Goal: Information Seeking & Learning: Learn about a topic

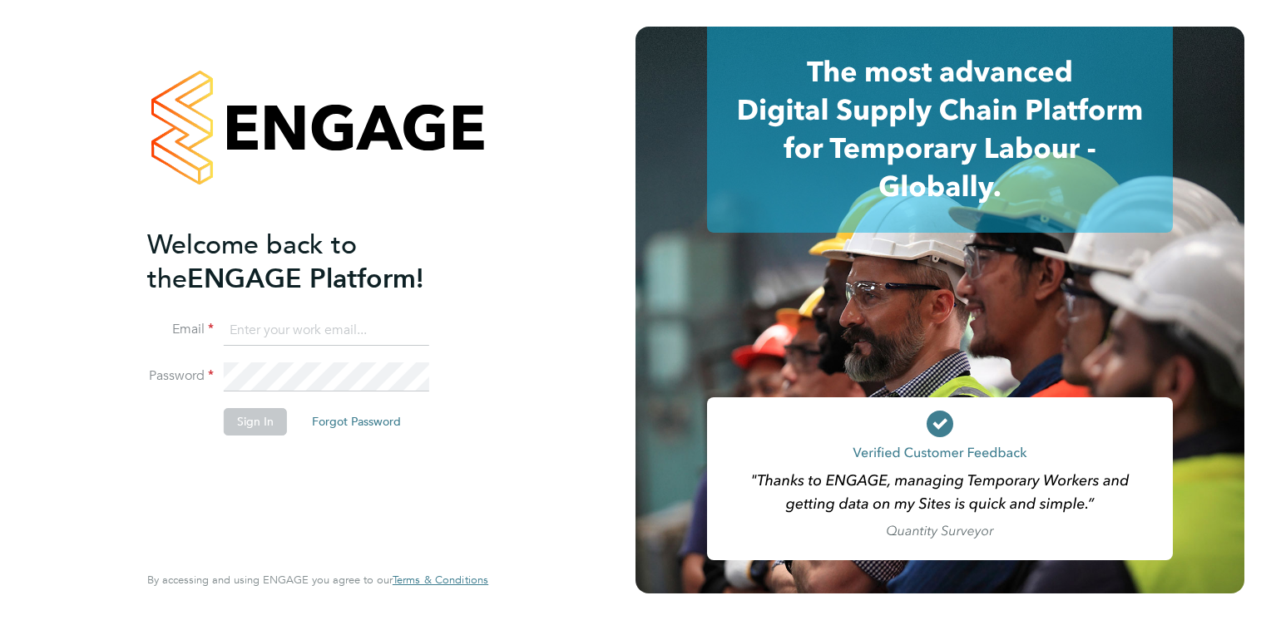
type input "emma.malvenan@ganymedesolutions.co.uk"
click at [243, 417] on button "Sign In" at bounding box center [255, 421] width 63 height 27
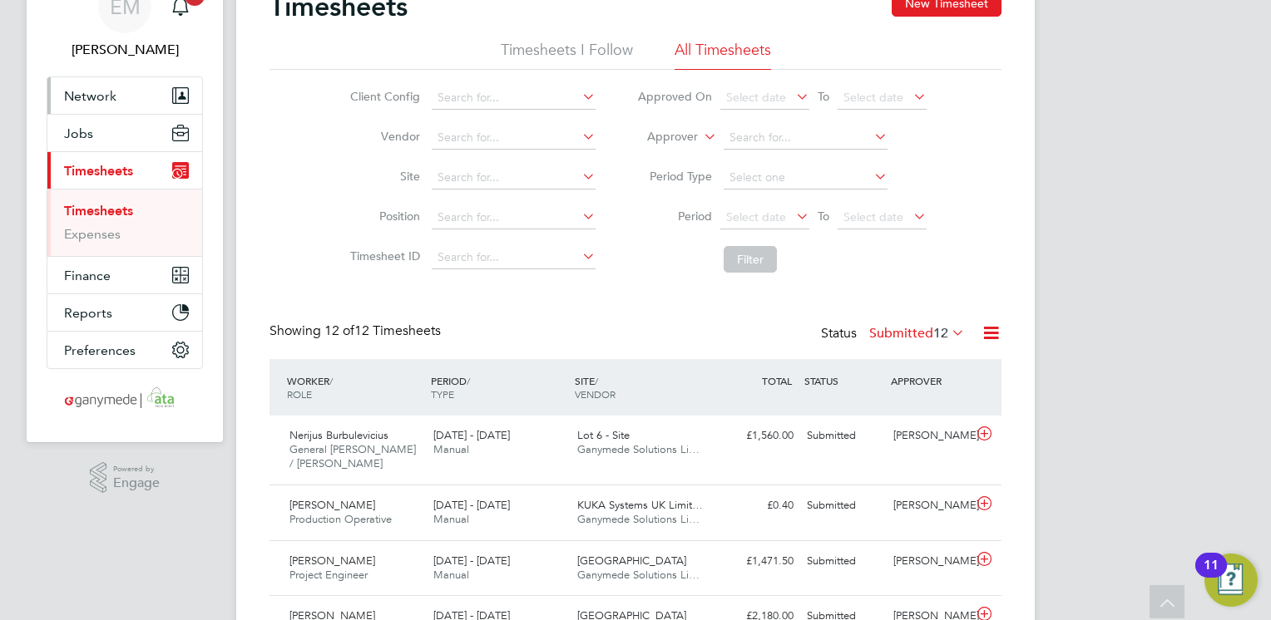
click at [106, 90] on span "Network" at bounding box center [90, 96] width 52 height 16
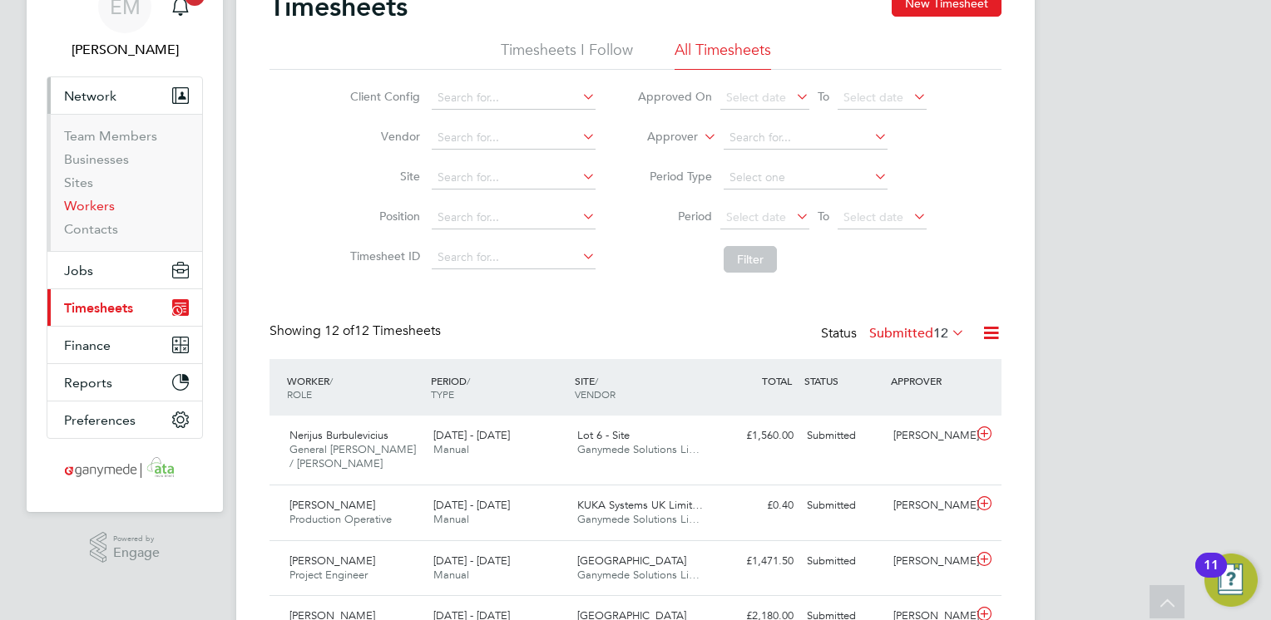
click at [94, 207] on link "Workers" at bounding box center [89, 206] width 51 height 16
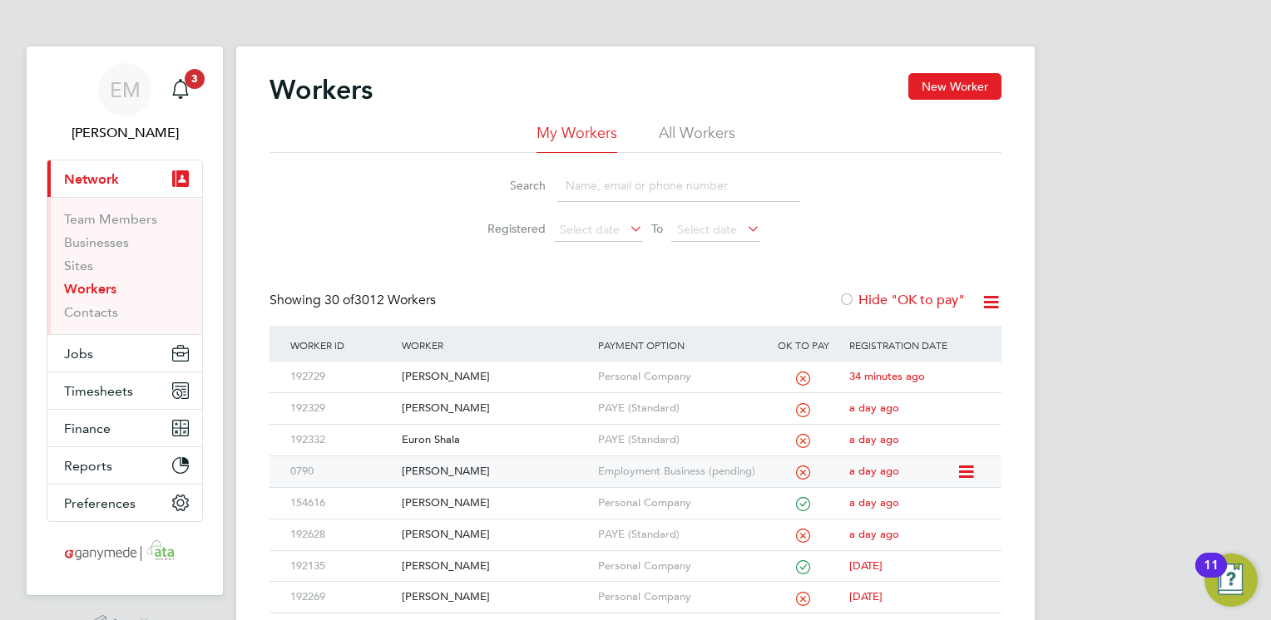
click at [457, 467] on div "John Coalwood" at bounding box center [495, 472] width 195 height 31
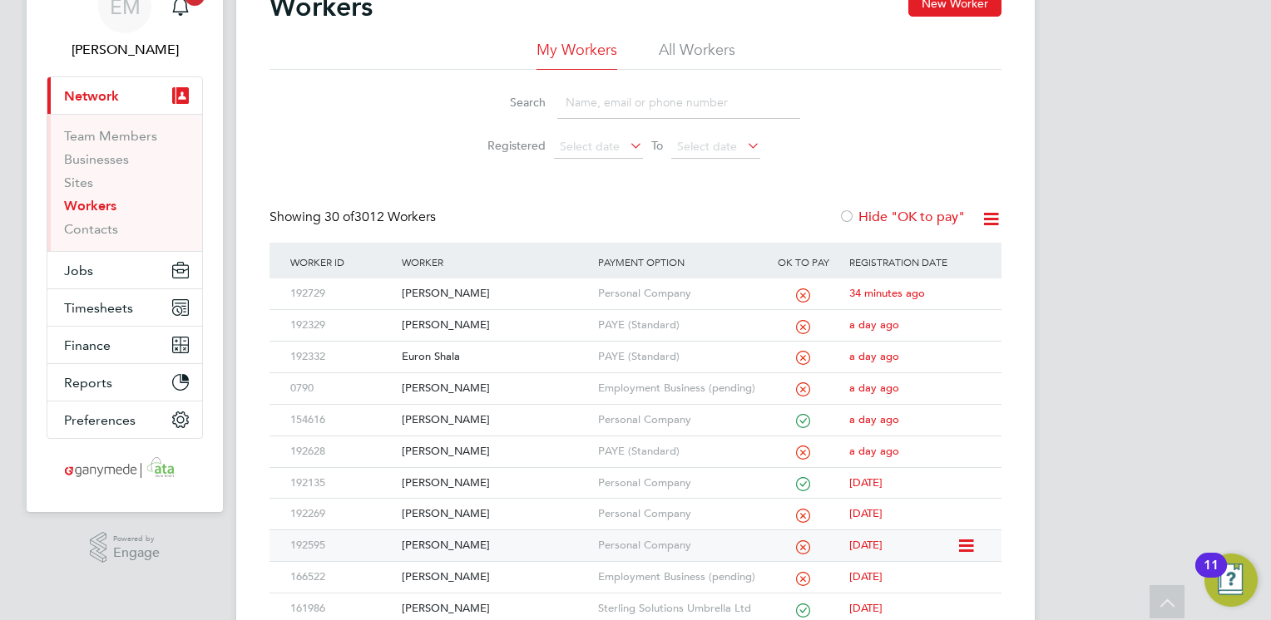
click at [446, 541] on div "Roger Wood" at bounding box center [495, 546] width 195 height 31
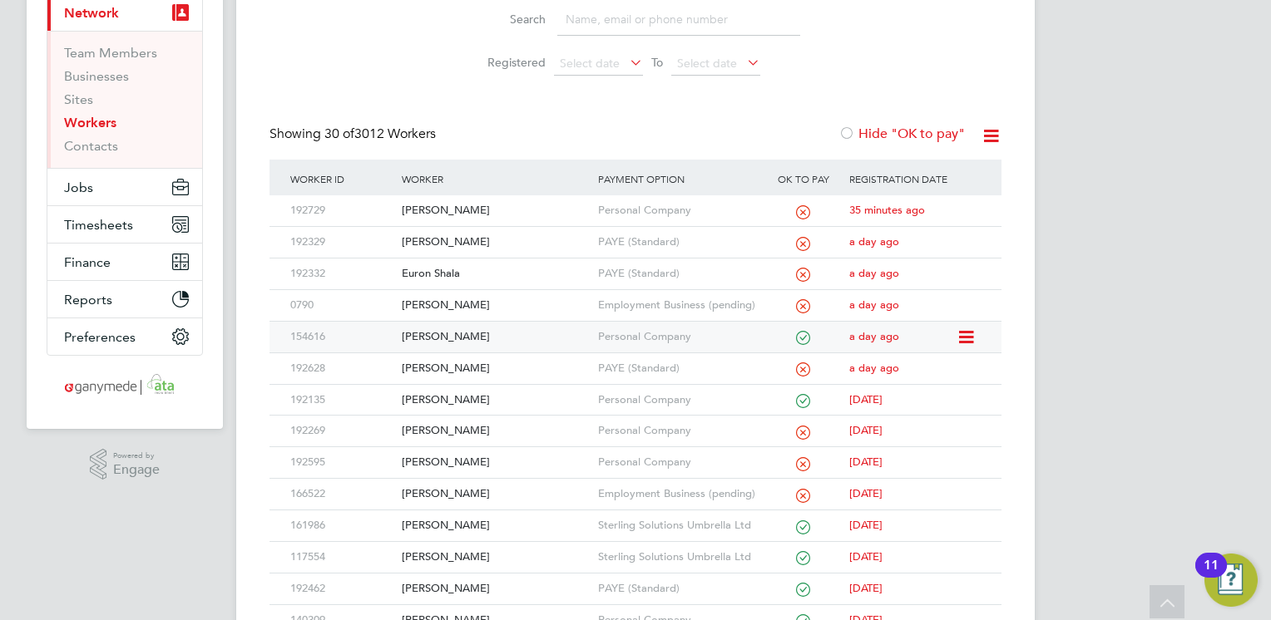
scroll to position [249, 0]
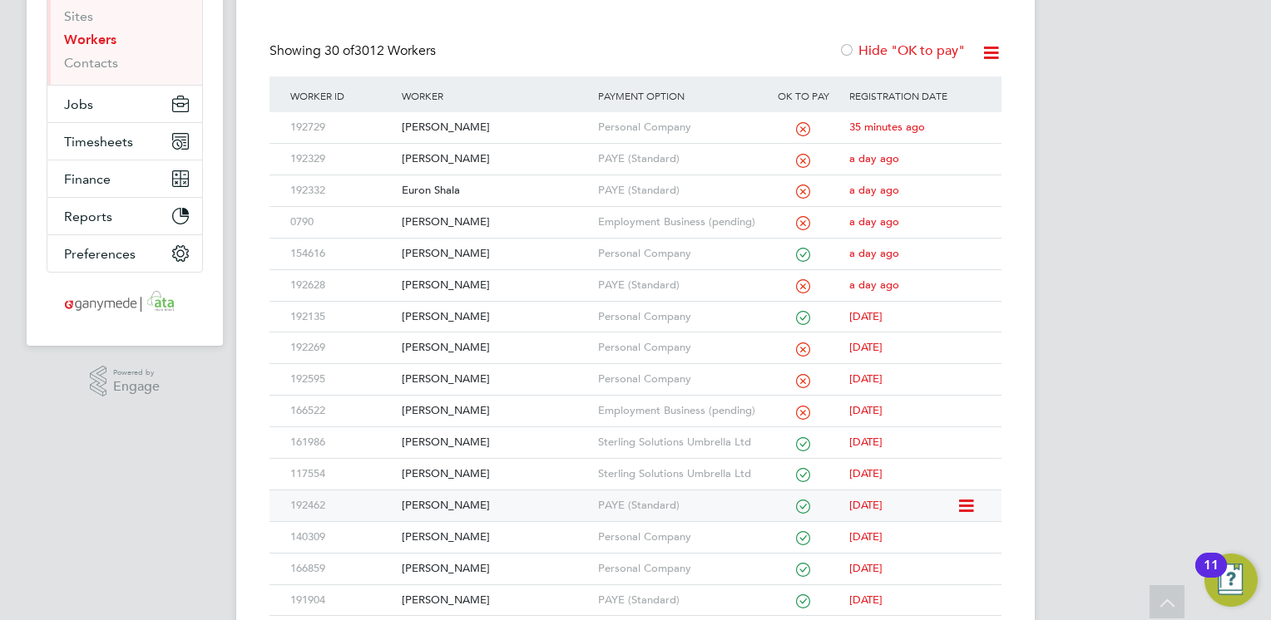
click at [462, 501] on div "Michelle Carrick" at bounding box center [495, 506] width 195 height 31
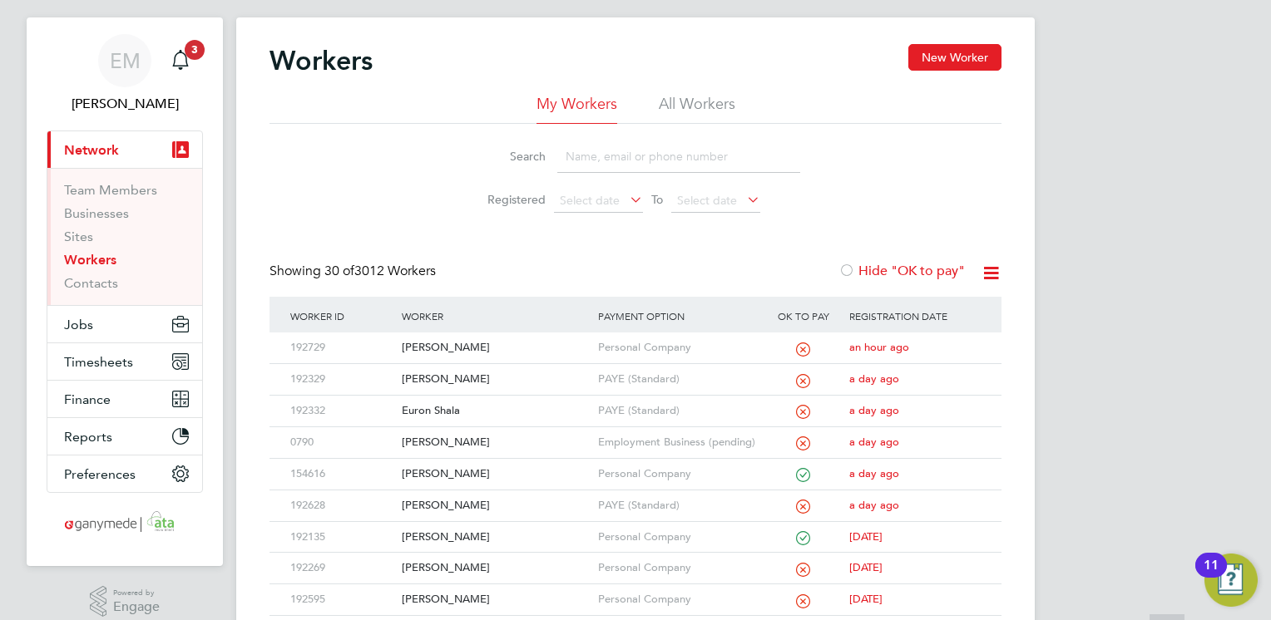
scroll to position [0, 0]
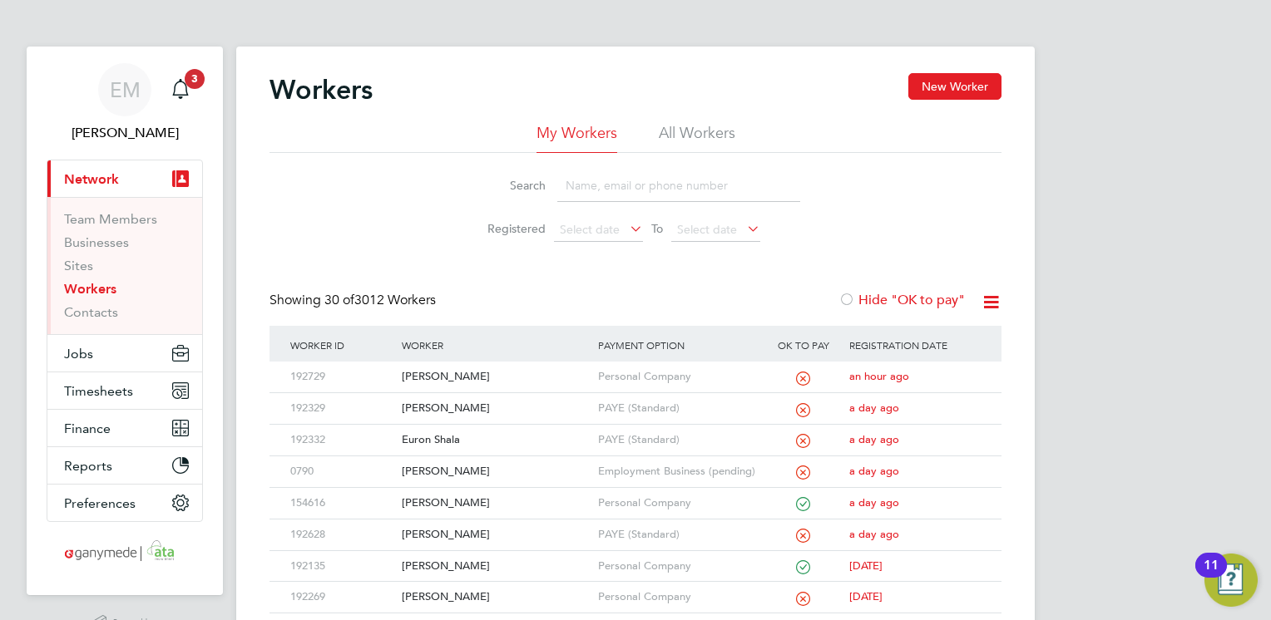
click at [616, 188] on input at bounding box center [678, 186] width 243 height 32
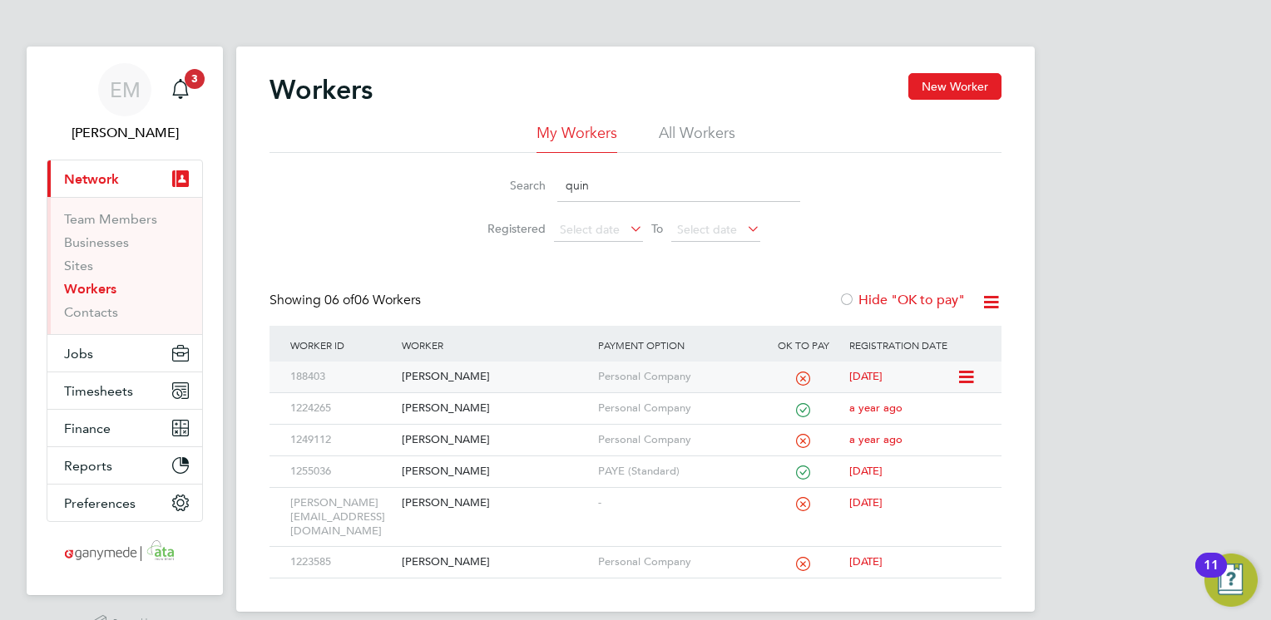
type input "quin"
click at [431, 376] on div "[PERSON_NAME]" at bounding box center [495, 377] width 195 height 31
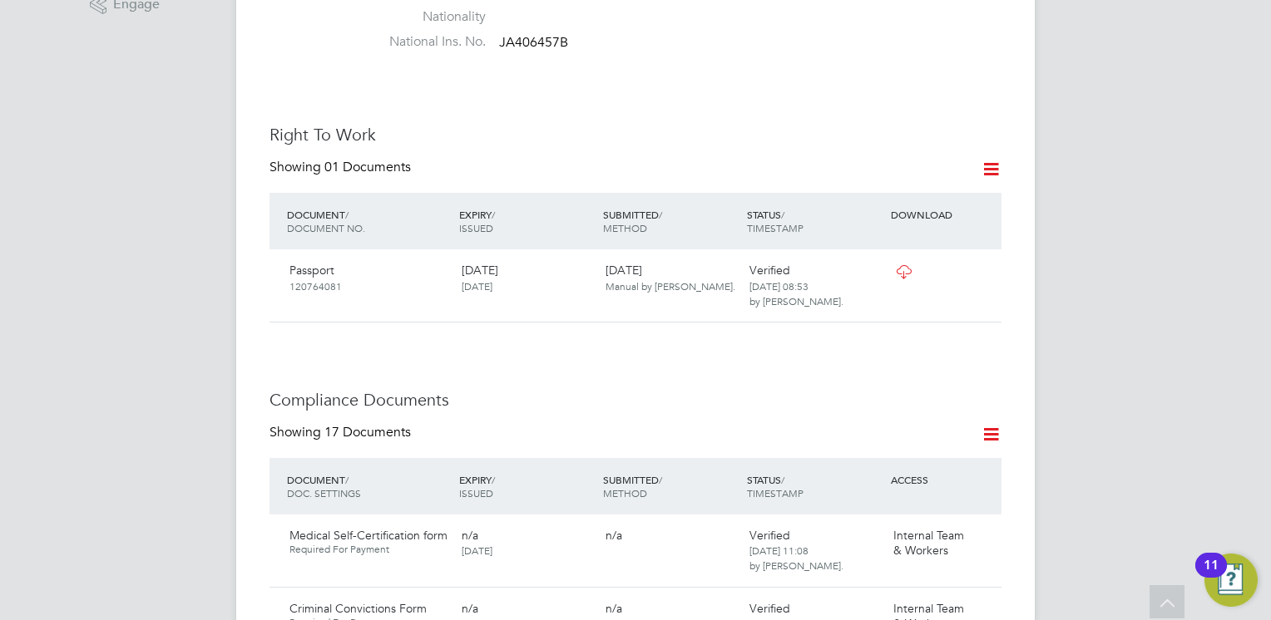
scroll to position [499, 0]
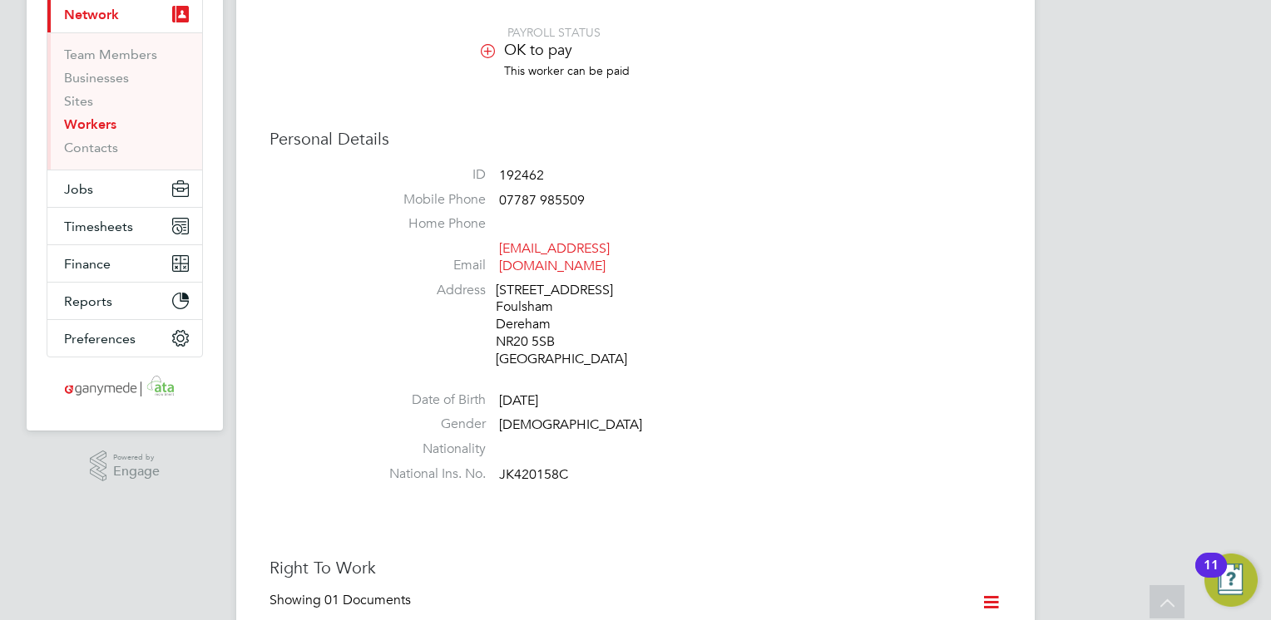
scroll to position [166, 0]
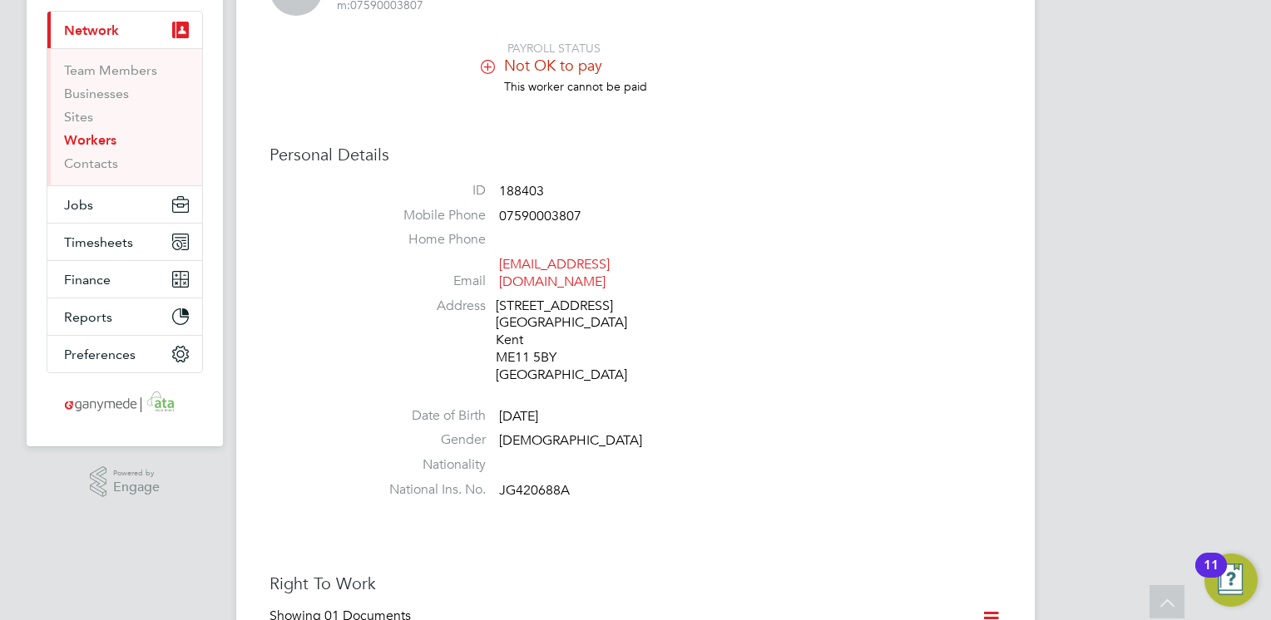
scroll to position [166, 0]
